Goal: Task Accomplishment & Management: Manage account settings

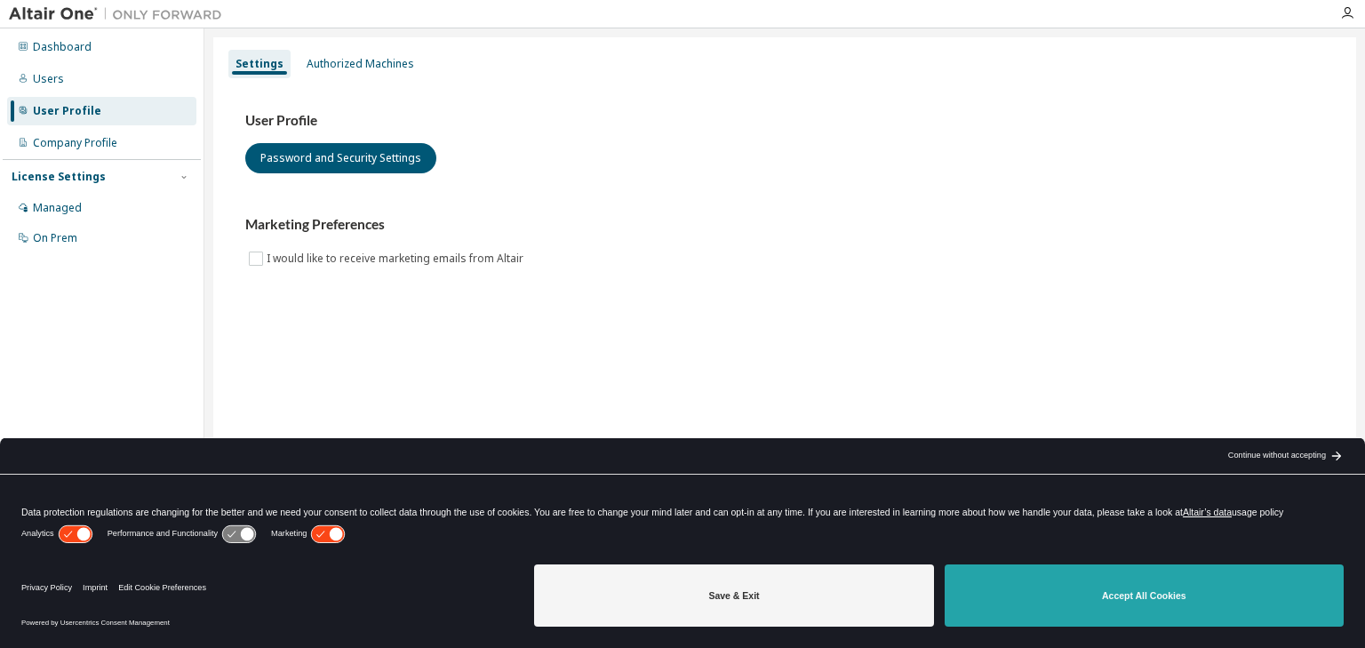
click at [1139, 602] on button "Accept All Cookies" at bounding box center [1144, 595] width 399 height 62
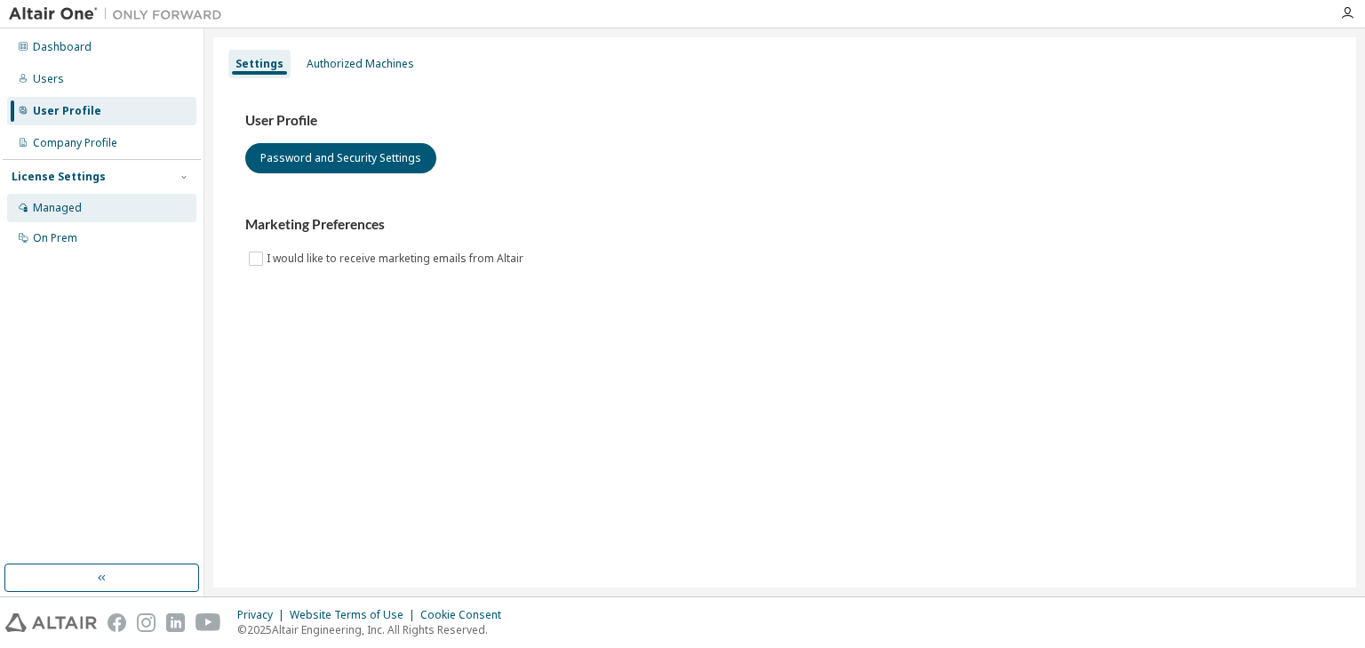
click at [72, 204] on div "Managed" at bounding box center [57, 208] width 49 height 14
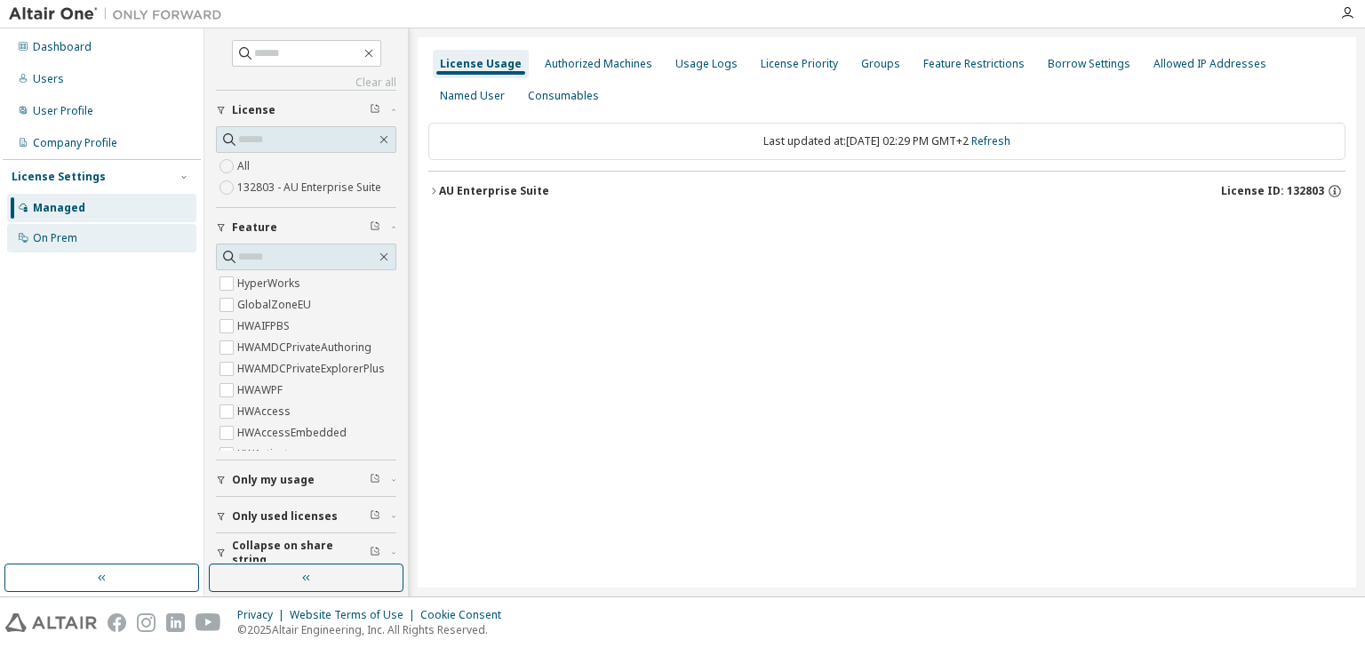
click at [79, 235] on div "On Prem" at bounding box center [101, 238] width 189 height 28
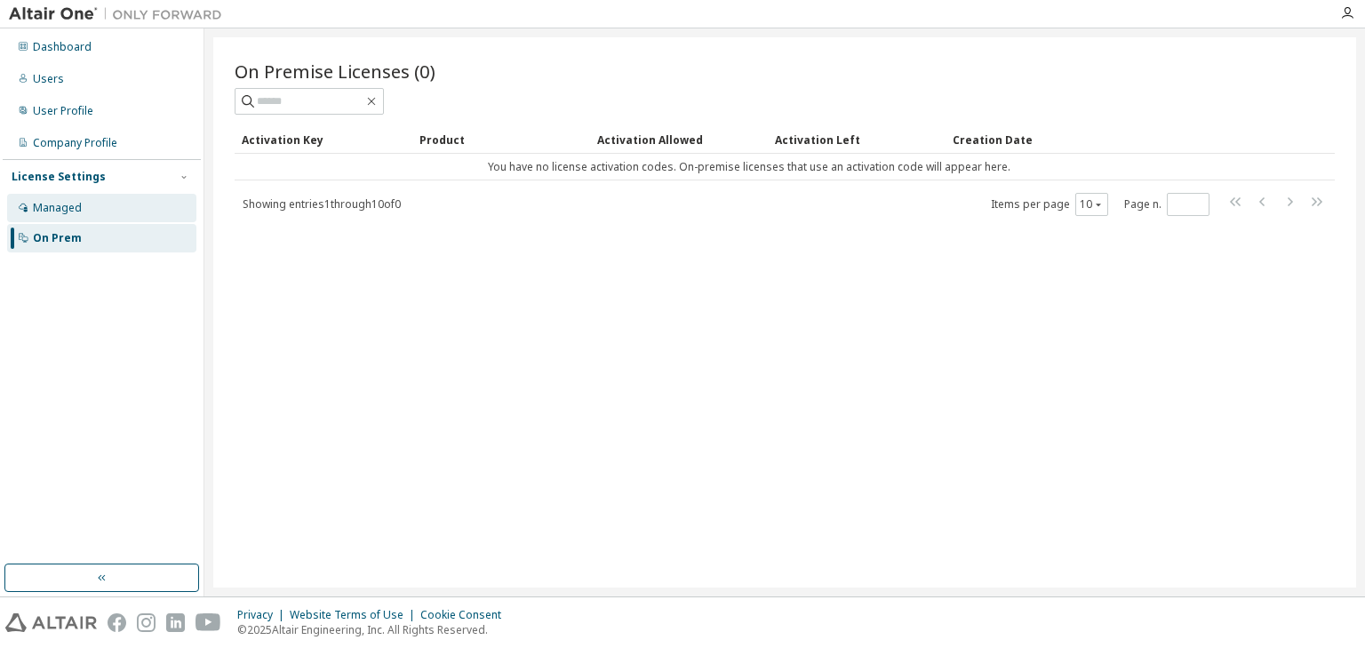
click at [67, 201] on div "Managed" at bounding box center [57, 208] width 49 height 14
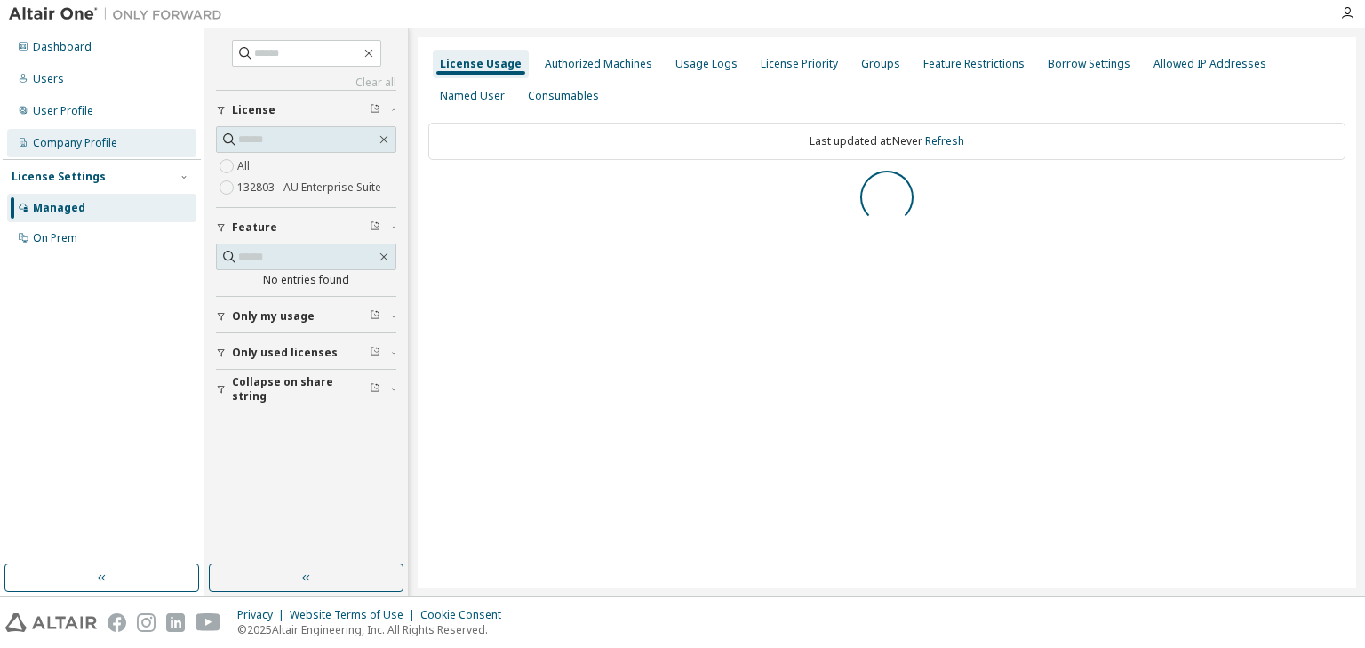
click at [87, 131] on div "Company Profile" at bounding box center [101, 143] width 189 height 28
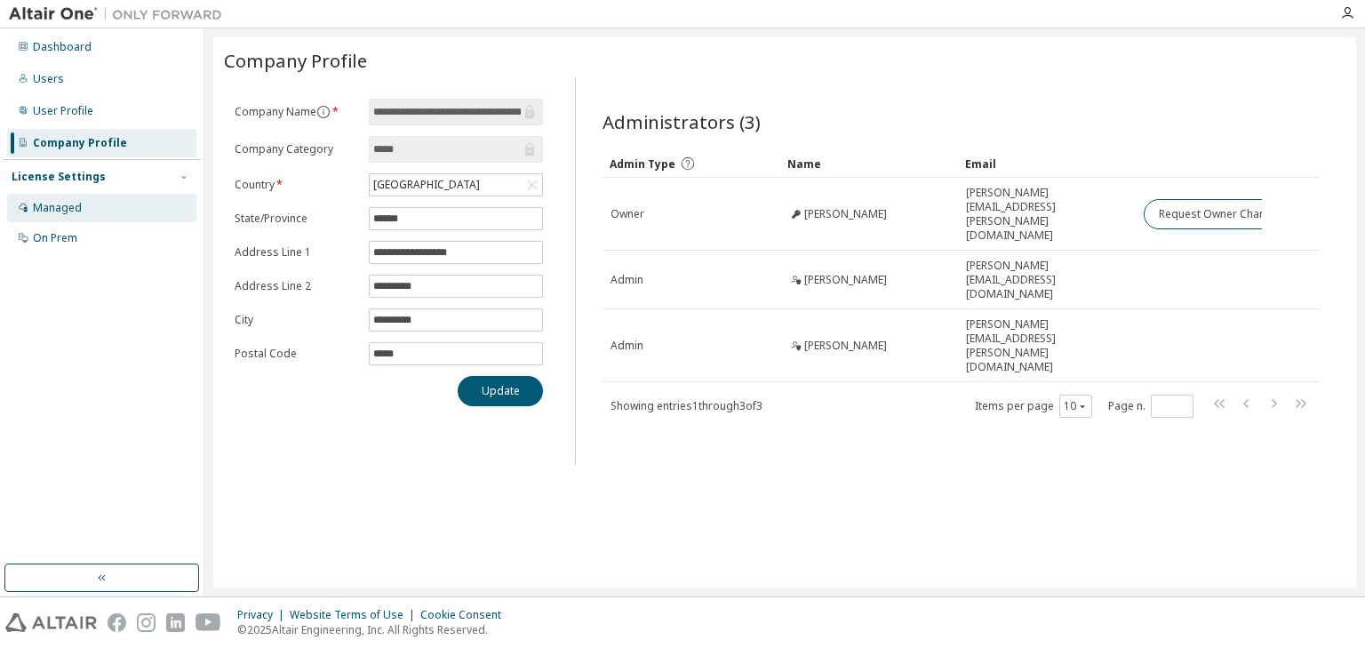
click at [62, 197] on div "Managed" at bounding box center [101, 208] width 189 height 28
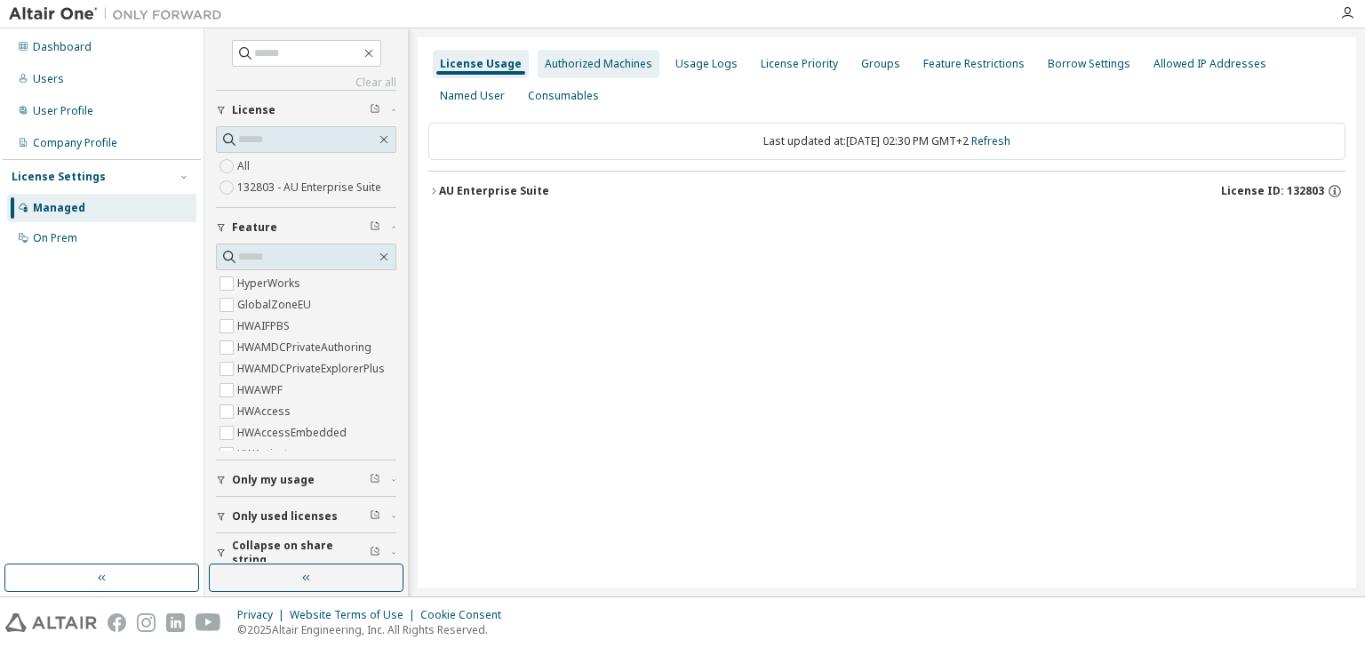
click at [620, 60] on div "Authorized Machines" at bounding box center [599, 64] width 108 height 14
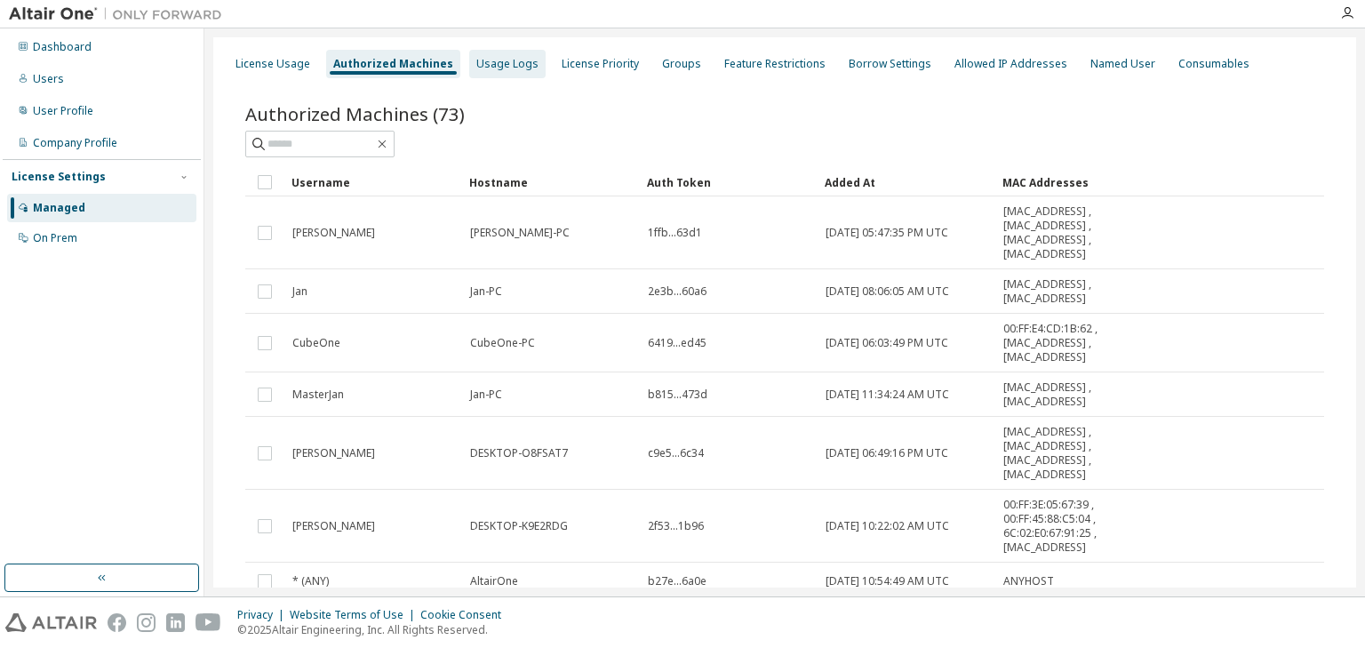
click at [498, 57] on div "Usage Logs" at bounding box center [507, 64] width 62 height 14
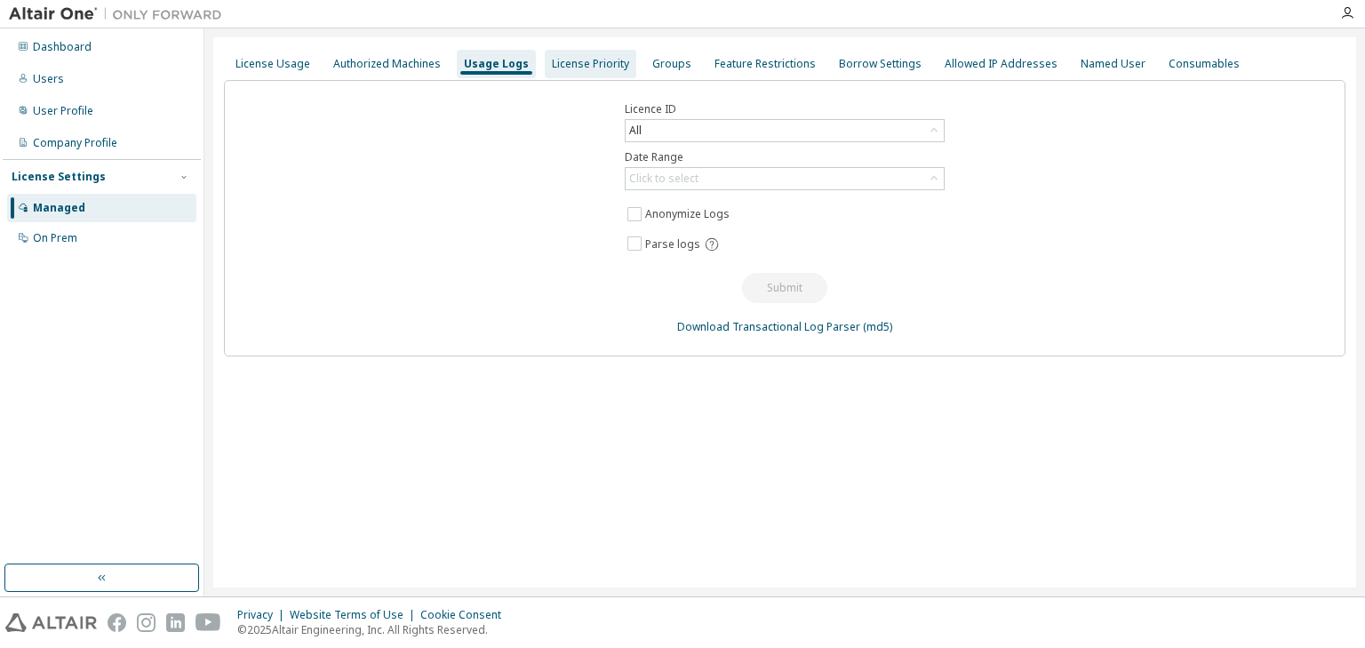
click at [565, 58] on div "License Priority" at bounding box center [590, 64] width 77 height 14
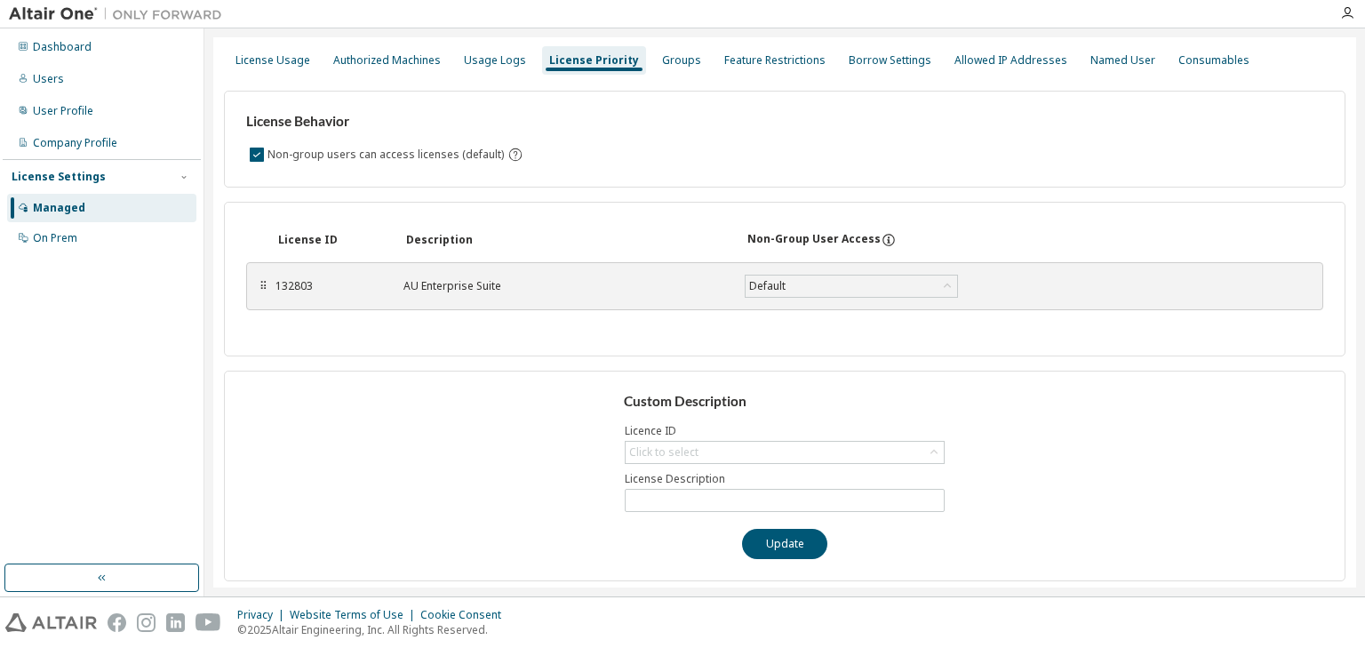
scroll to position [4, 0]
click at [281, 59] on div "License Usage" at bounding box center [273, 59] width 75 height 14
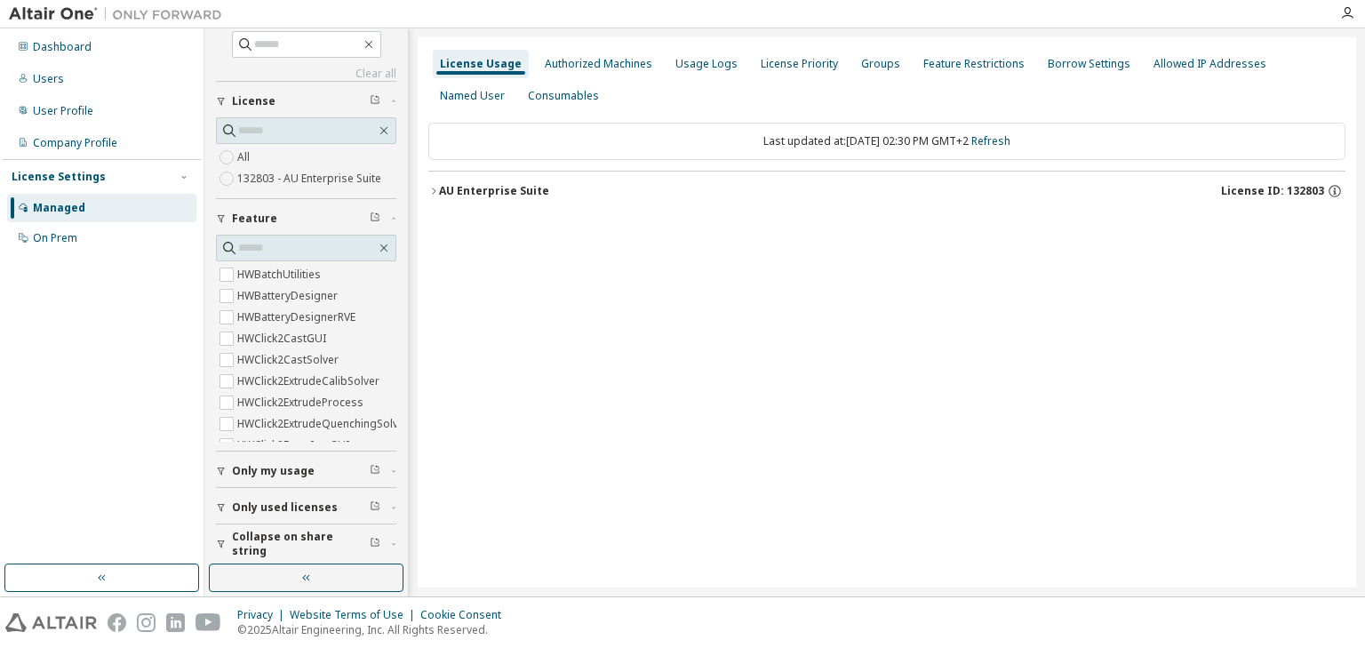
scroll to position [13, 0]
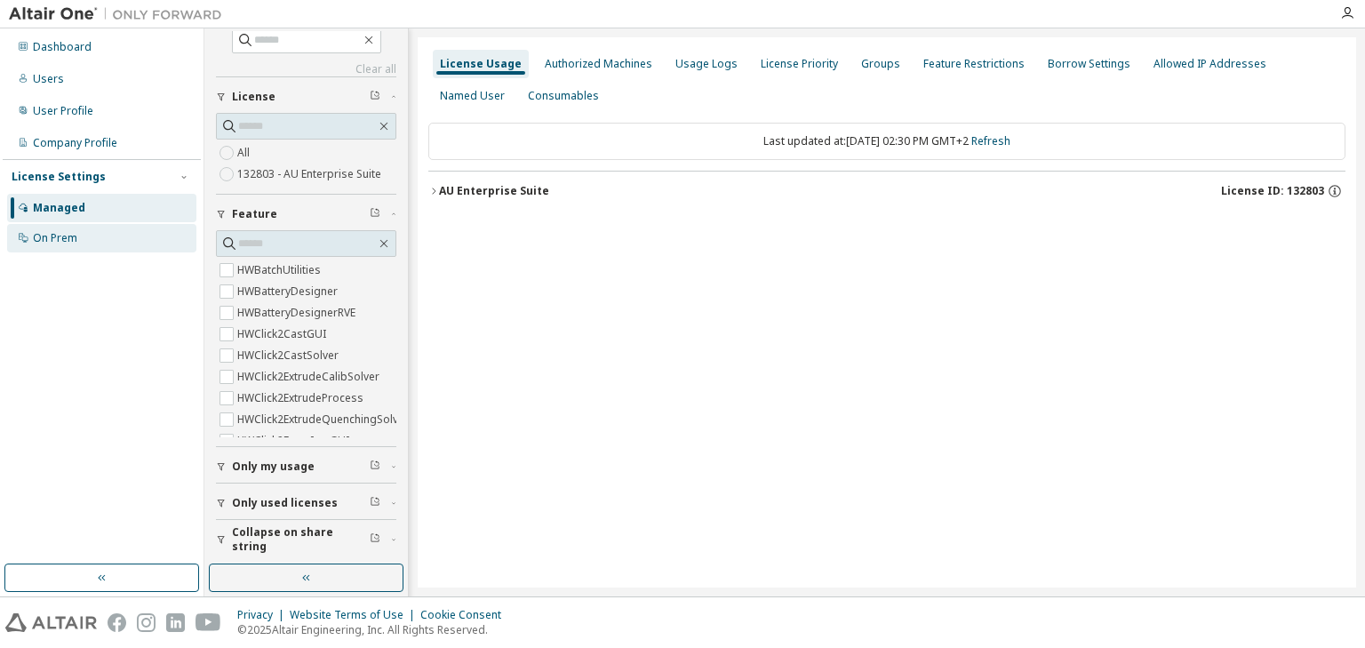
click at [38, 233] on div "On Prem" at bounding box center [55, 238] width 44 height 14
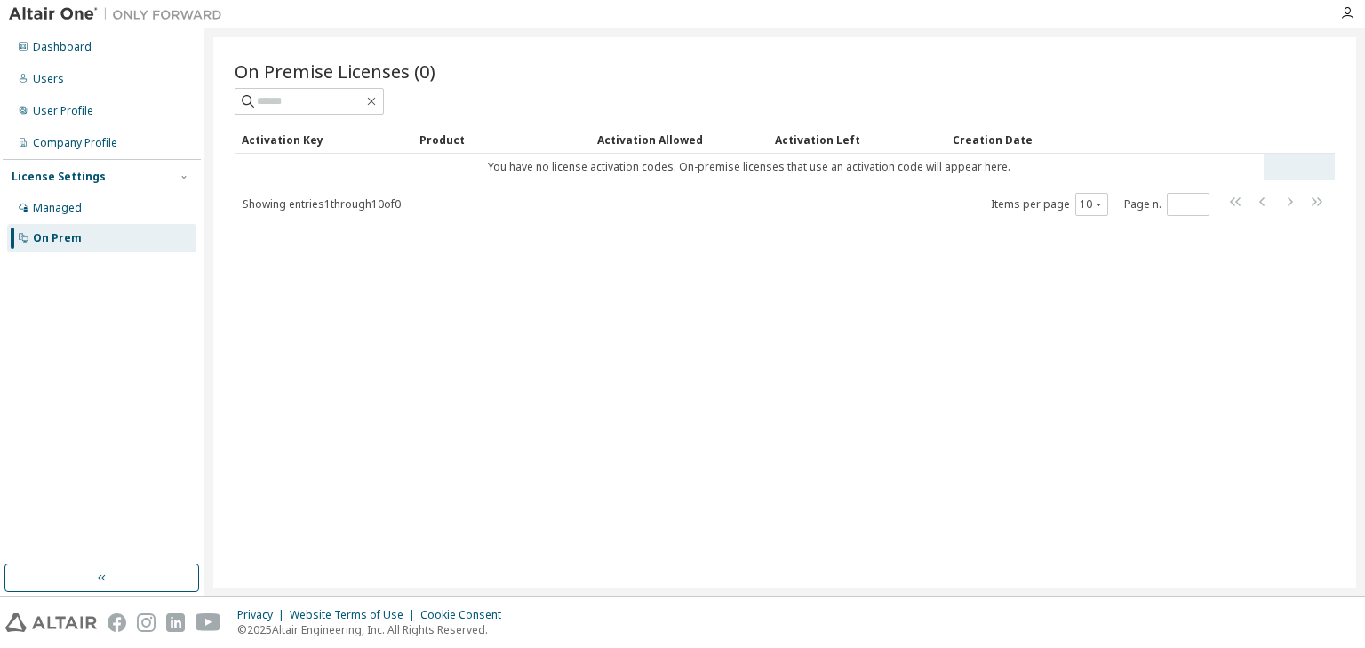
click at [903, 166] on td "You have no license activation codes. On-premise licenses that use an activatio…" at bounding box center [749, 167] width 1029 height 27
click at [117, 200] on div "Managed" at bounding box center [101, 208] width 189 height 28
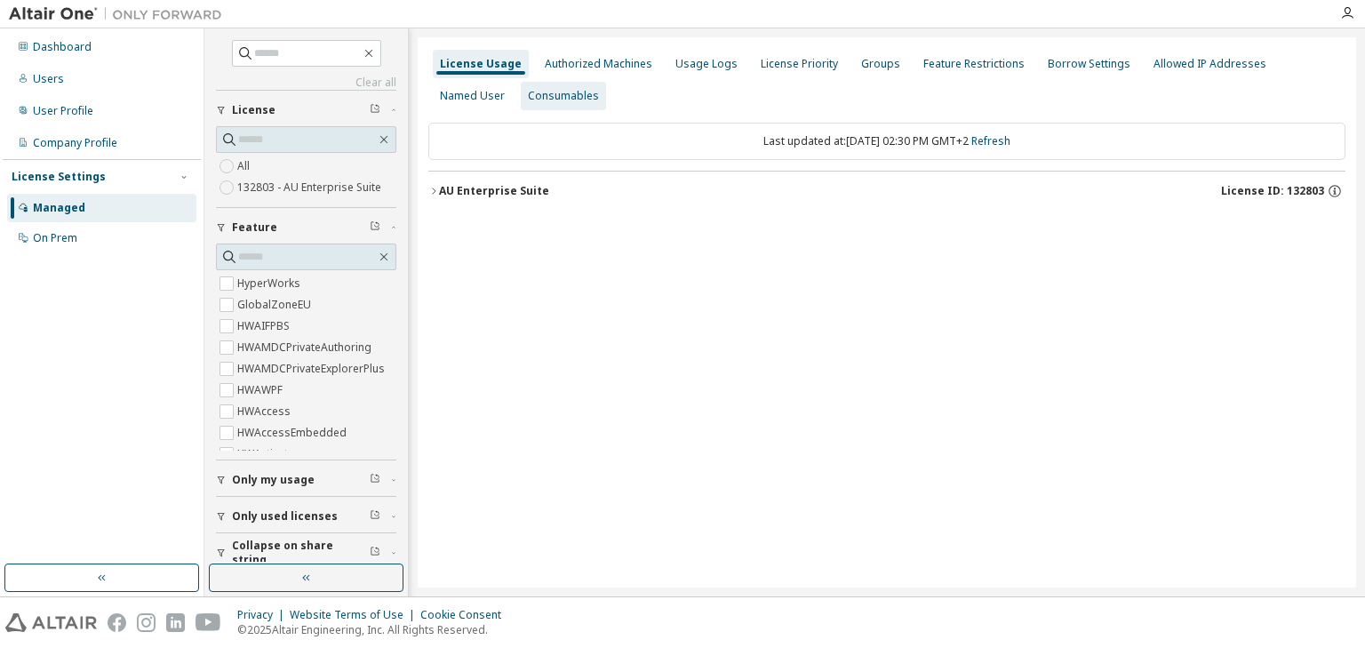
click at [528, 97] on div "Consumables" at bounding box center [563, 96] width 71 height 14
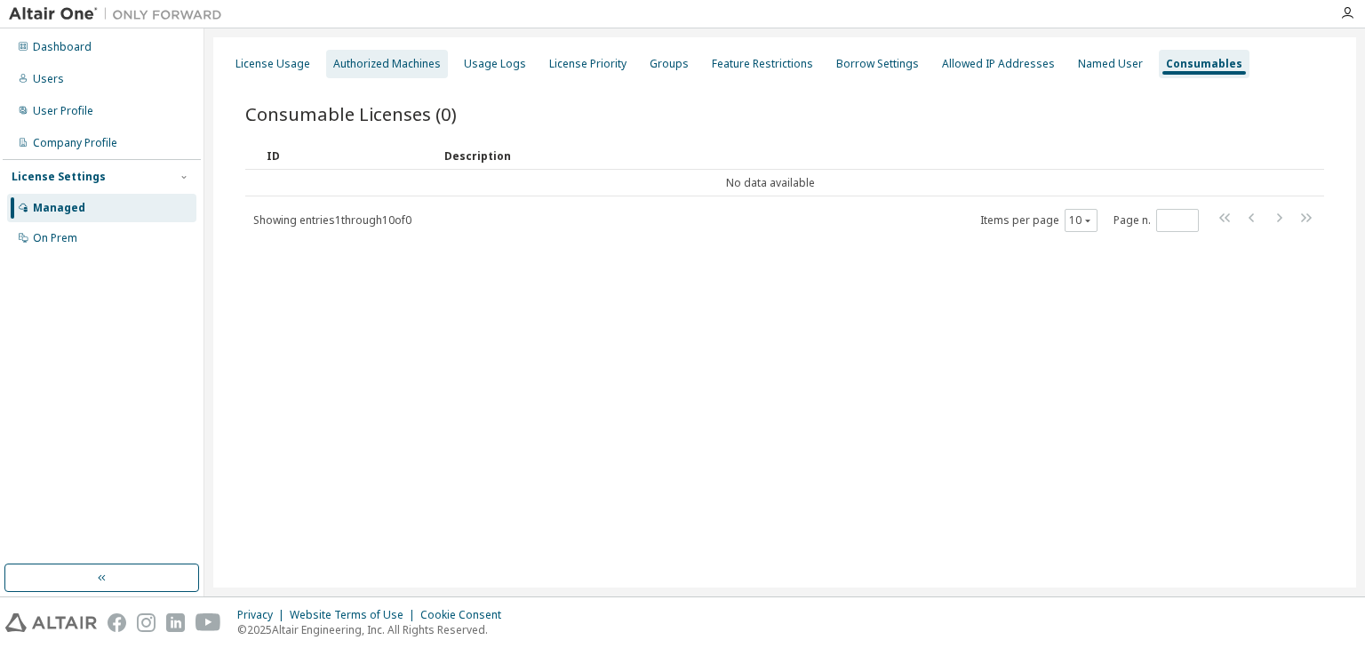
click at [414, 68] on div "Authorized Machines" at bounding box center [387, 64] width 108 height 14
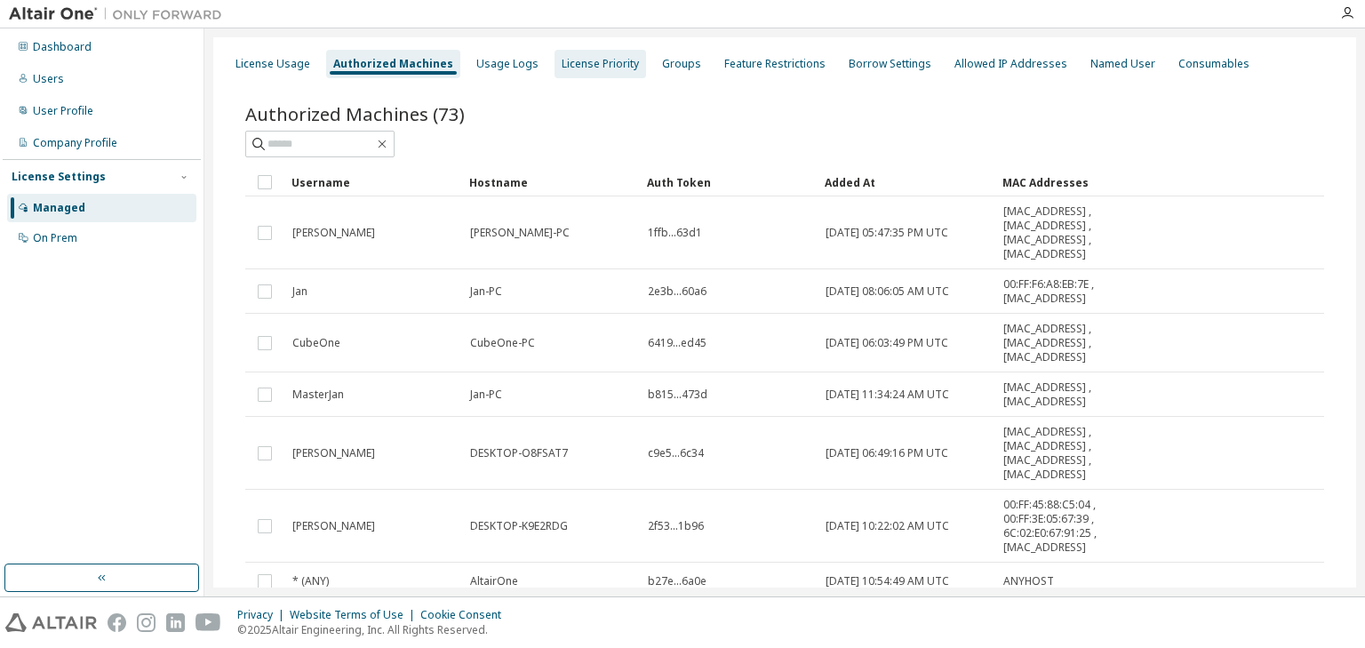
click at [572, 66] on div "License Priority" at bounding box center [600, 64] width 77 height 14
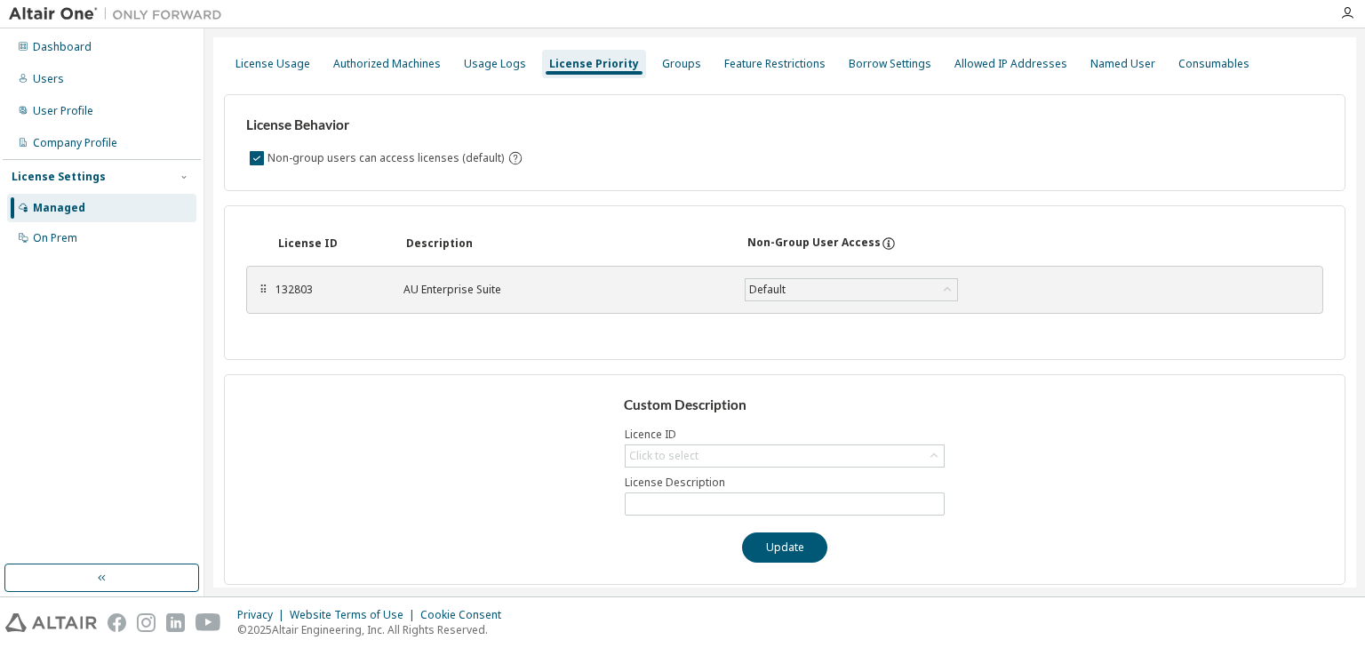
scroll to position [4, 0]
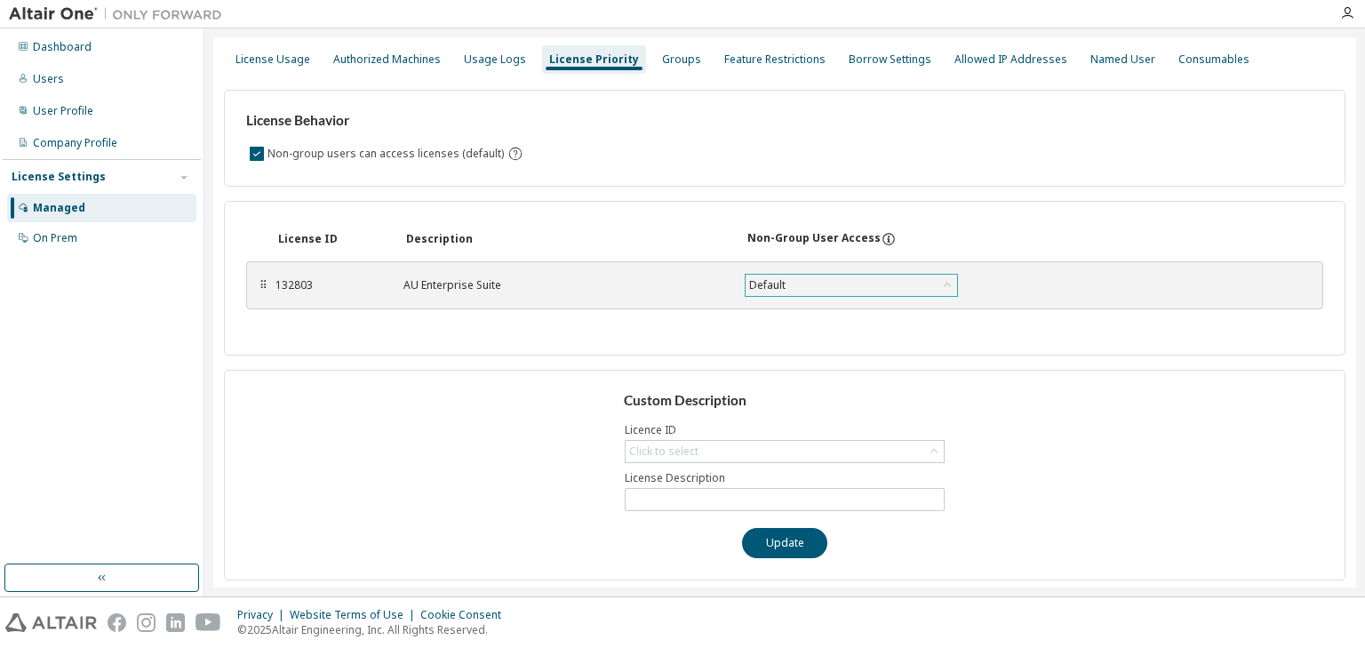
click at [837, 283] on div "Default" at bounding box center [852, 285] width 212 height 21
click at [948, 228] on div "License ID Description Non-Group User Access" at bounding box center [784, 239] width 1077 height 32
click at [775, 287] on div "Default" at bounding box center [768, 286] width 42 height 20
click at [991, 219] on div "License ID Description Non-Group User Access ⠿ 132803 AU Enterprise Suite Defau…" at bounding box center [785, 278] width 1122 height 155
click at [674, 444] on div "Click to select" at bounding box center [663, 451] width 69 height 14
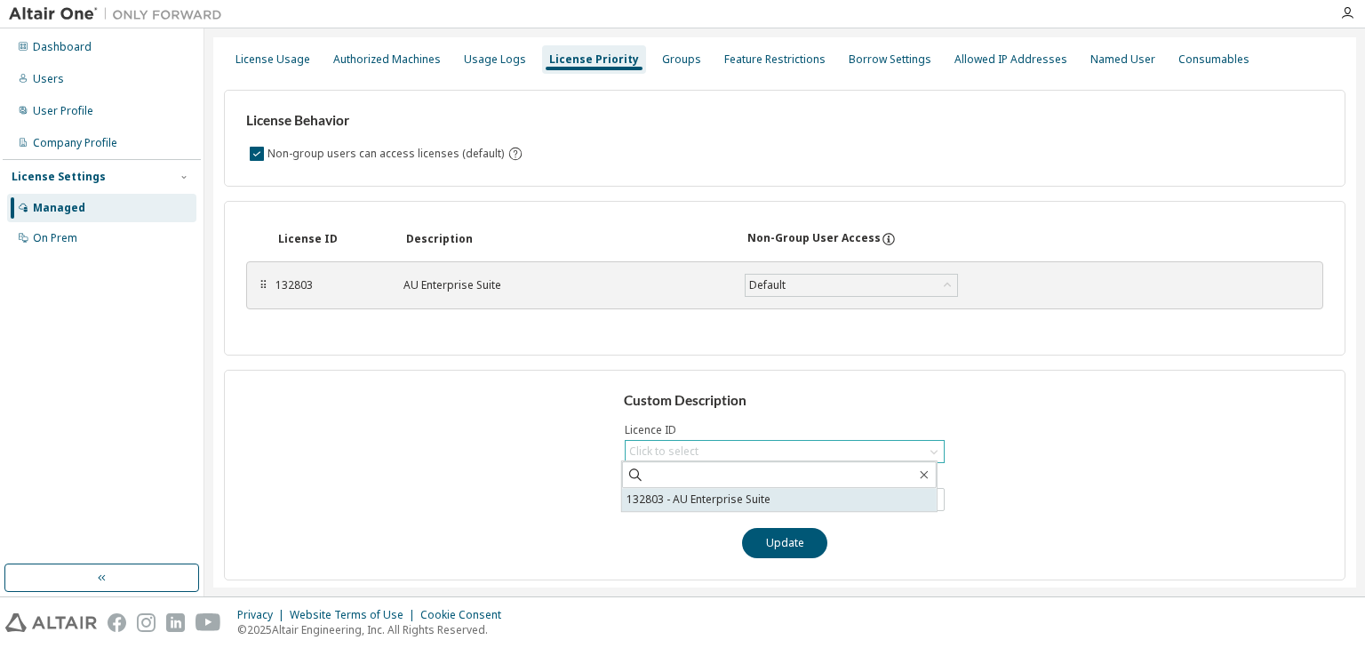
click at [675, 492] on li "132803 - AU Enterprise Suite" at bounding box center [779, 499] width 315 height 23
type input "**********"
click at [717, 499] on input "**********" at bounding box center [784, 499] width 311 height 14
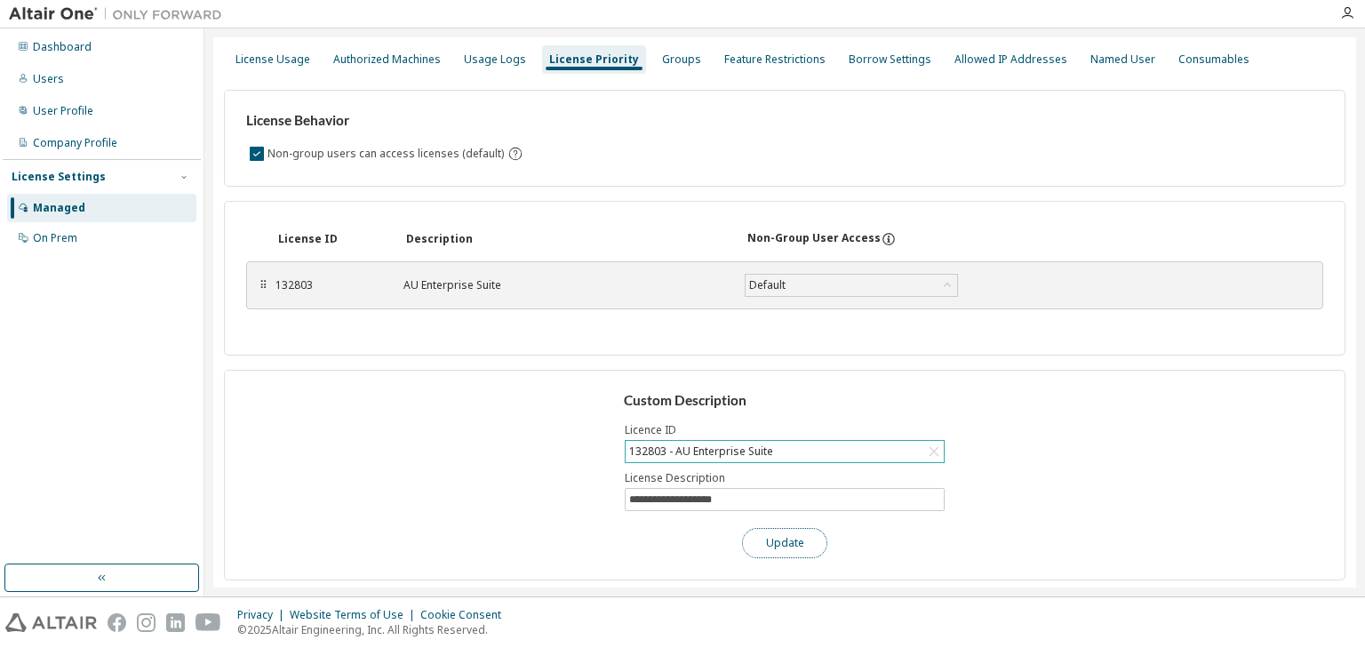
click at [767, 532] on button "Update" at bounding box center [784, 543] width 85 height 30
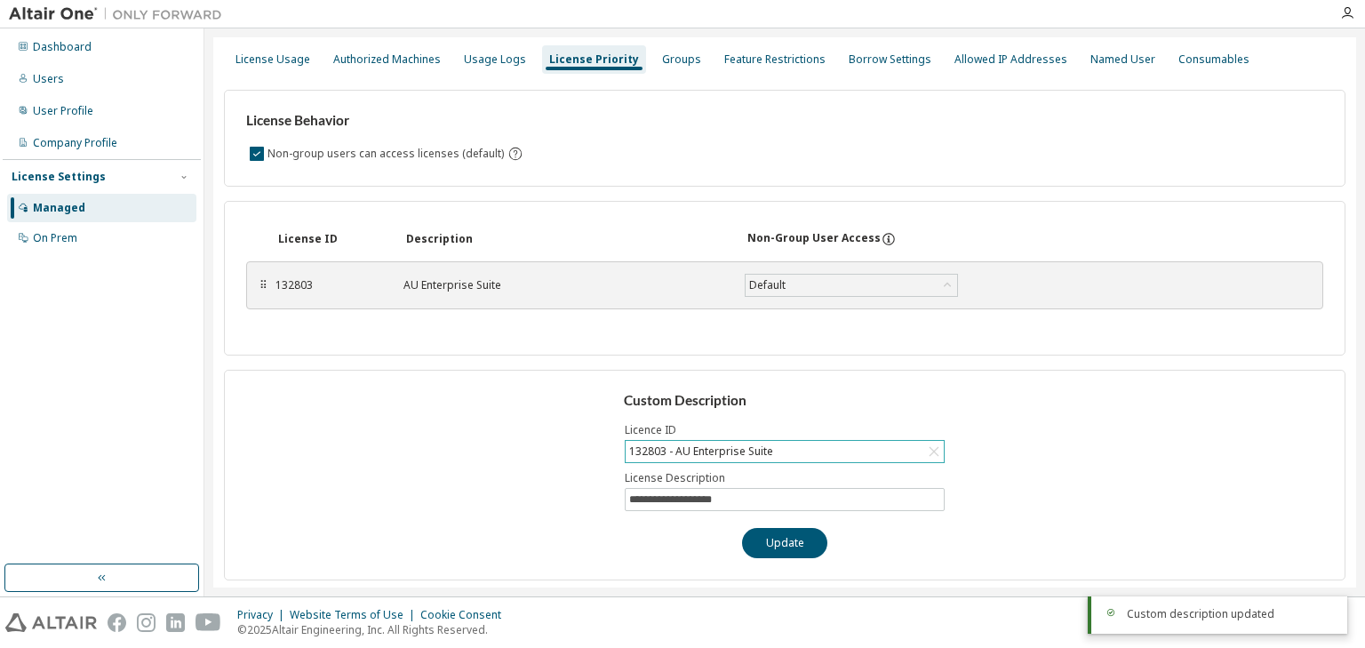
click at [413, 378] on div "**********" at bounding box center [785, 475] width 1122 height 211
click at [421, 289] on div "AU Enterprise Suite" at bounding box center [564, 285] width 320 height 14
click at [285, 58] on div "License Usage" at bounding box center [273, 59] width 75 height 14
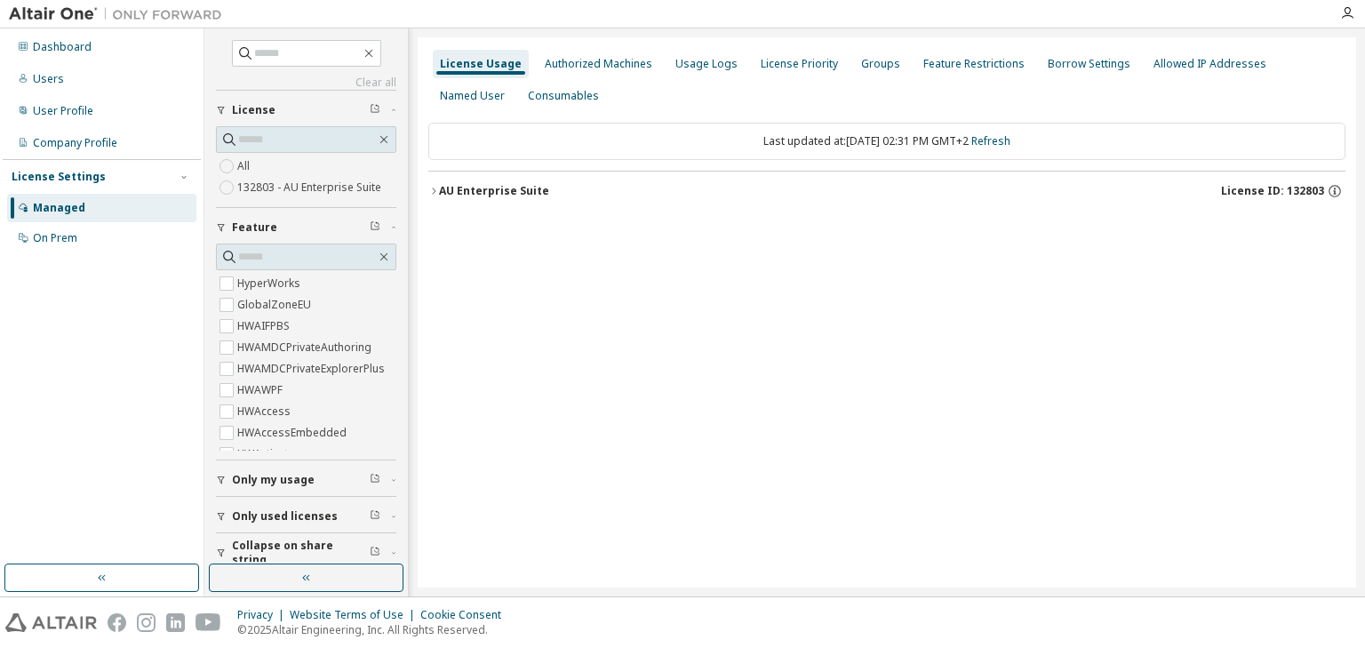
click at [446, 190] on div "AU Enterprise Suite" at bounding box center [494, 191] width 110 height 14
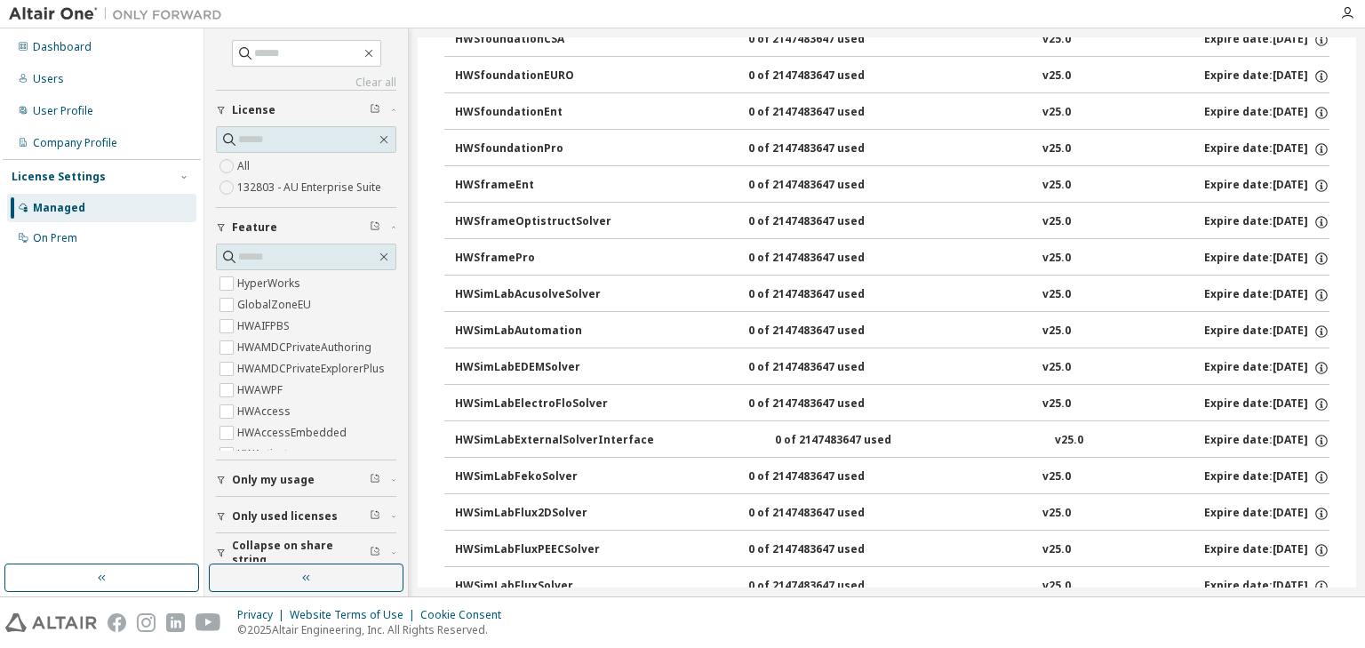
scroll to position [9955, 0]
